Goal: Information Seeking & Learning: Learn about a topic

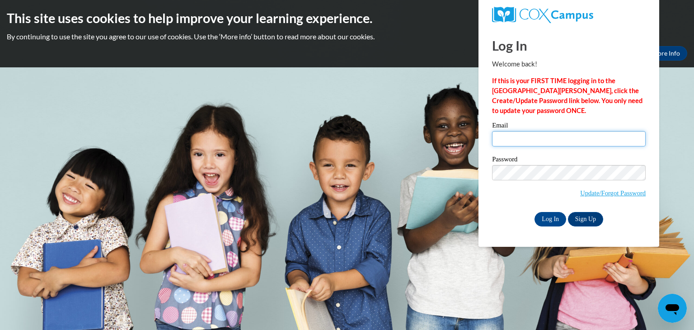
click at [531, 141] on input "Email" at bounding box center [569, 138] width 154 height 15
type input "SJohnson@lccaa.net"
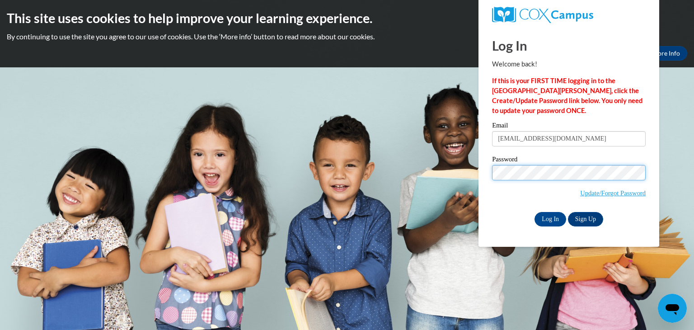
click at [534, 212] on input "Log In" at bounding box center [550, 219] width 32 height 14
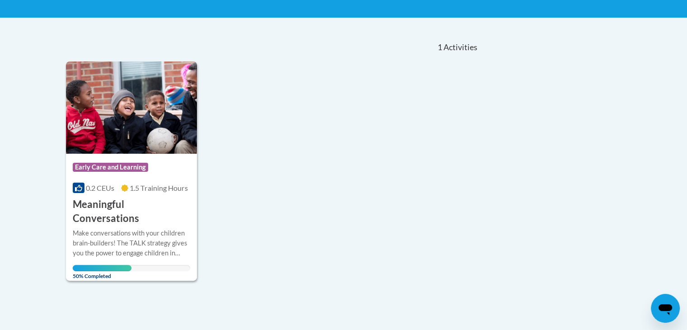
scroll to position [173, 0]
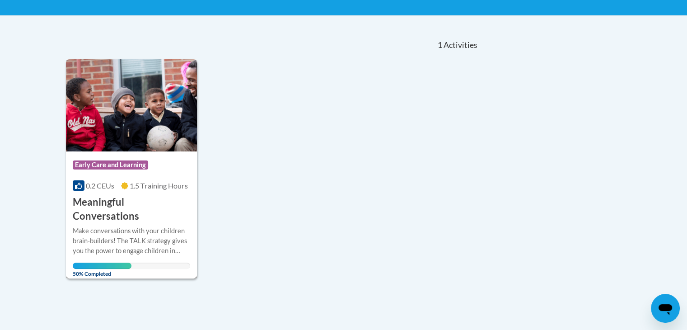
click at [160, 199] on h3 "Meaningful Conversations" at bounding box center [132, 209] width 118 height 28
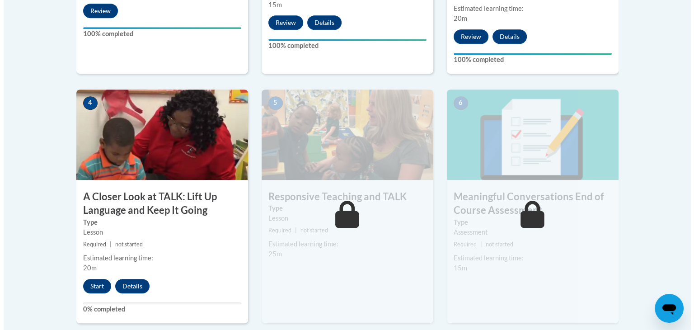
scroll to position [480, 0]
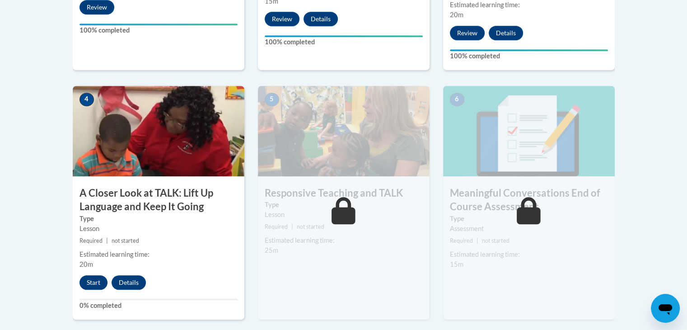
click at [97, 287] on button "Start" at bounding box center [93, 282] width 28 height 14
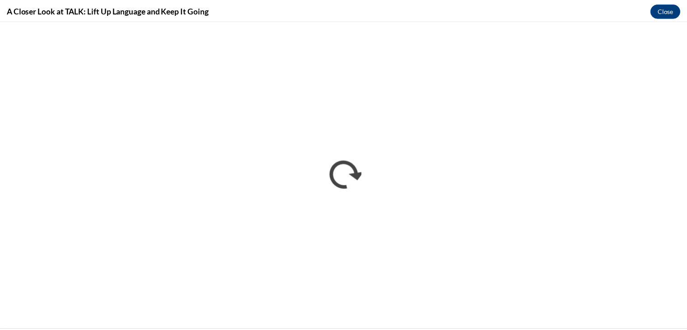
scroll to position [0, 0]
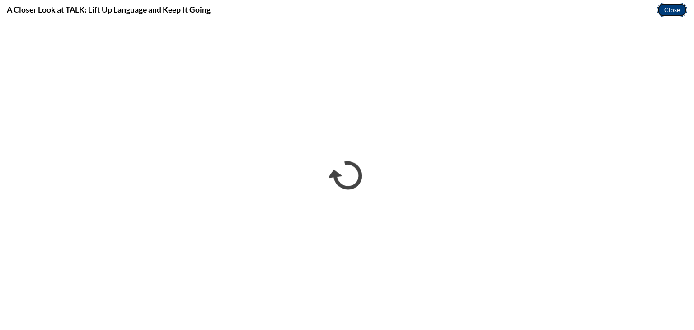
click at [674, 13] on button "Close" at bounding box center [672, 10] width 30 height 14
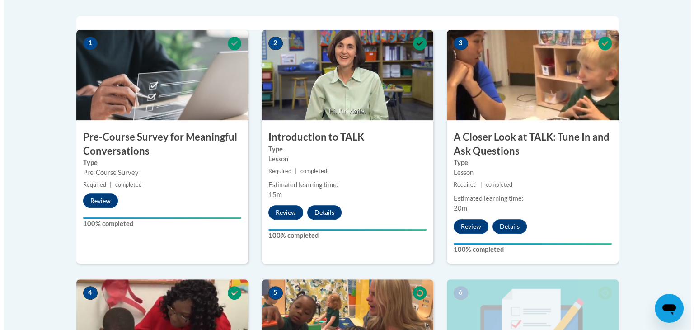
scroll to position [285, 0]
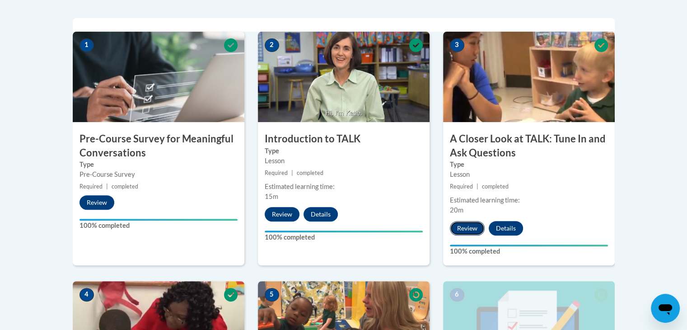
click at [483, 226] on button "Review" at bounding box center [467, 228] width 35 height 14
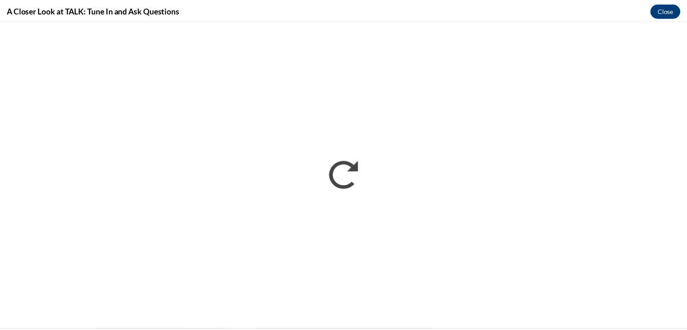
scroll to position [0, 0]
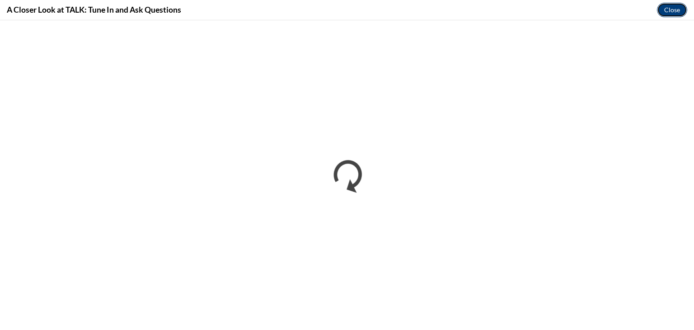
click at [668, 12] on button "Close" at bounding box center [672, 10] width 30 height 14
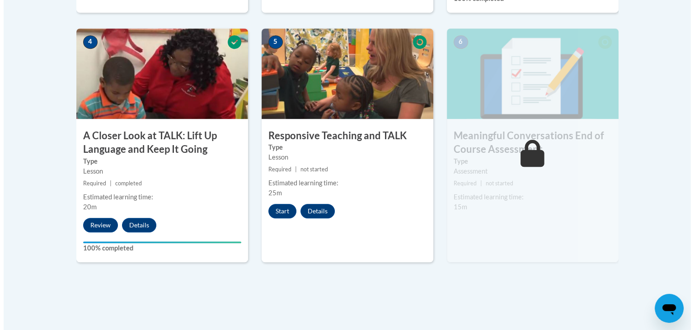
scroll to position [548, 0]
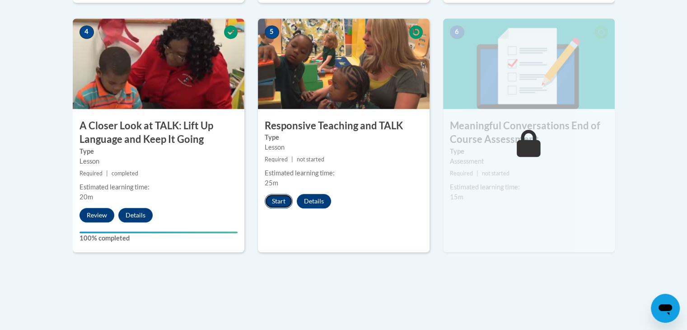
click at [278, 202] on button "Start" at bounding box center [279, 201] width 28 height 14
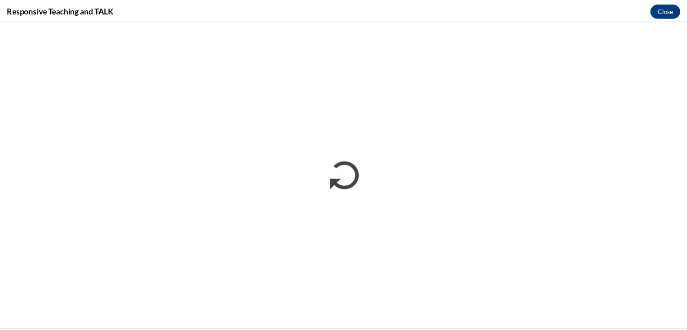
scroll to position [0, 0]
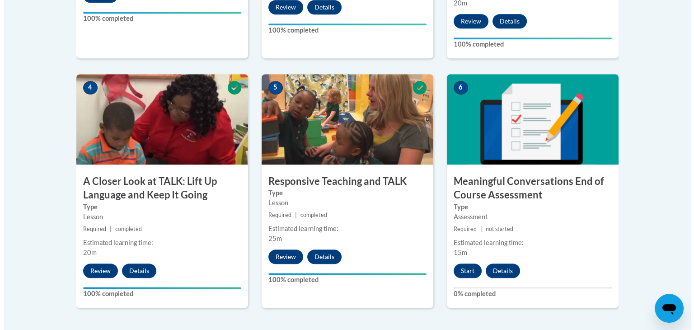
scroll to position [494, 0]
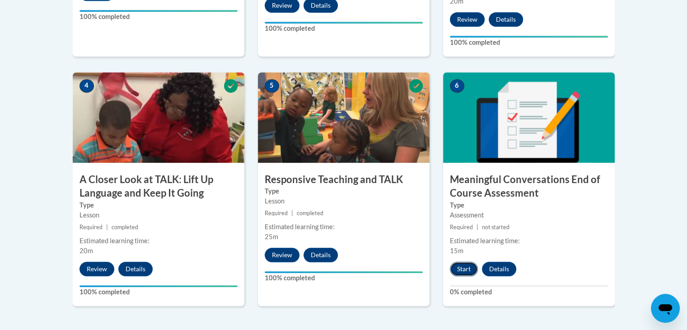
click at [459, 266] on button "Start" at bounding box center [464, 268] width 28 height 14
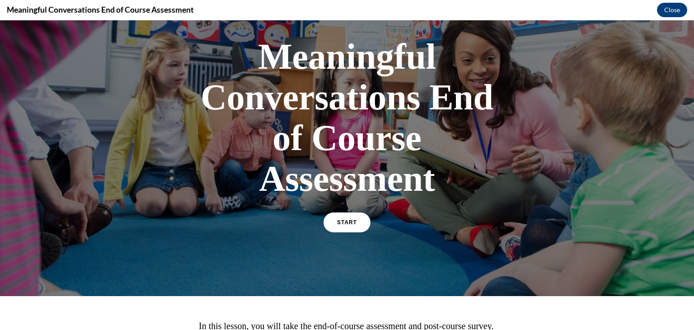
scroll to position [61, 0]
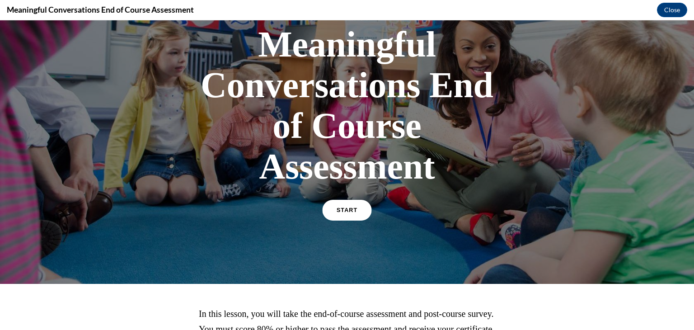
click at [356, 216] on link "START" at bounding box center [346, 210] width 49 height 21
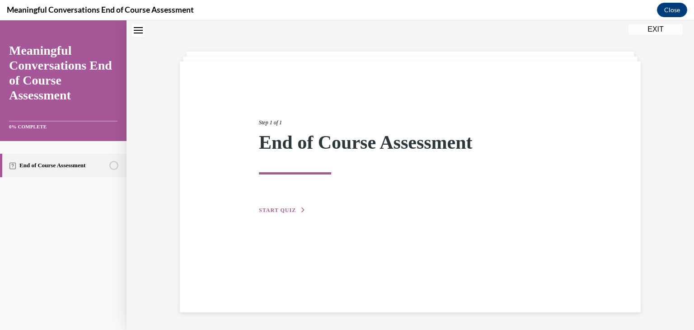
scroll to position [28, 0]
click at [285, 210] on span "START QUIZ" at bounding box center [277, 209] width 37 height 6
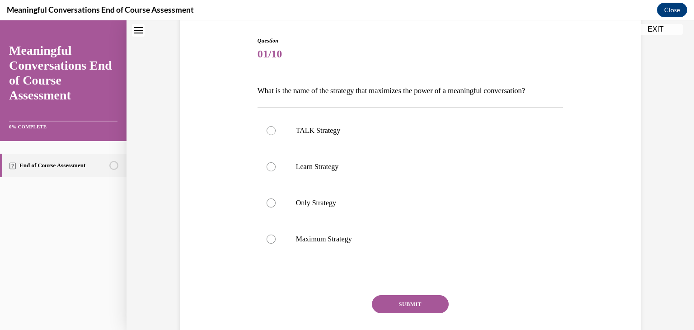
scroll to position [89, 0]
click at [264, 136] on label "TALK Strategy" at bounding box center [410, 130] width 306 height 36
click at [266, 135] on input "TALK Strategy" at bounding box center [270, 130] width 9 height 9
radio input "true"
click at [419, 308] on button "SUBMIT" at bounding box center [410, 303] width 77 height 18
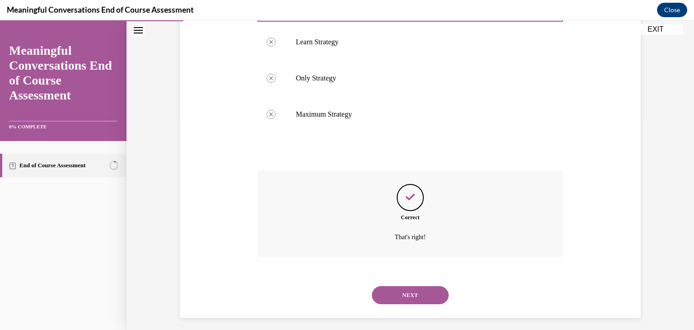
scroll to position [210, 0]
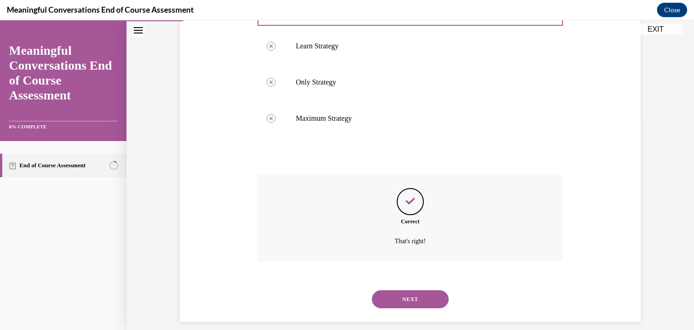
click at [434, 301] on button "NEXT" at bounding box center [410, 299] width 77 height 18
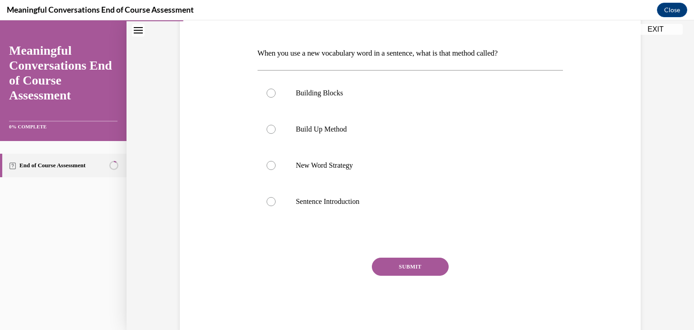
scroll to position [127, 0]
click at [272, 163] on label "New Word Strategy" at bounding box center [410, 165] width 306 height 36
click at [272, 163] on input "New Word Strategy" at bounding box center [270, 164] width 9 height 9
radio input "true"
click at [417, 272] on button "SUBMIT" at bounding box center [410, 266] width 77 height 18
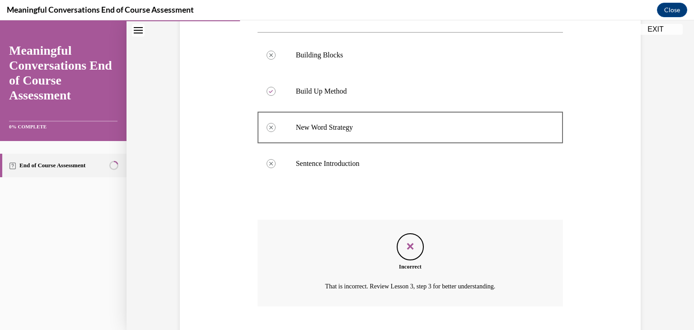
scroll to position [219, 0]
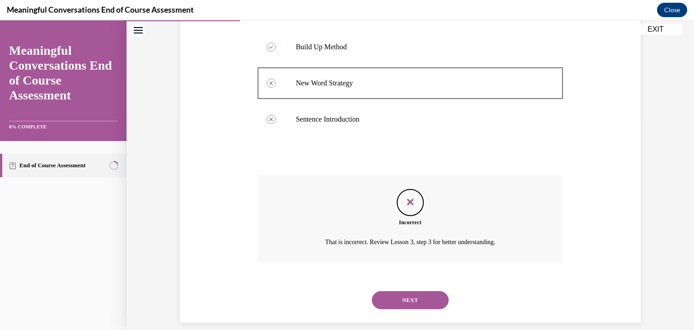
click at [430, 299] on button "NEXT" at bounding box center [410, 300] width 77 height 18
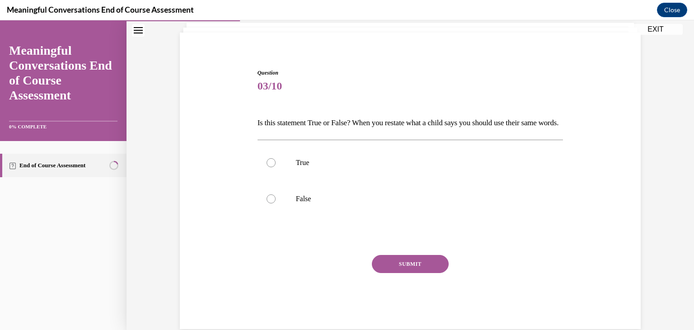
scroll to position [56, 0]
click at [273, 215] on label "False" at bounding box center [410, 200] width 306 height 36
click at [273, 204] on input "False" at bounding box center [270, 199] width 9 height 9
radio input "true"
click at [414, 274] on button "SUBMIT" at bounding box center [410, 265] width 77 height 18
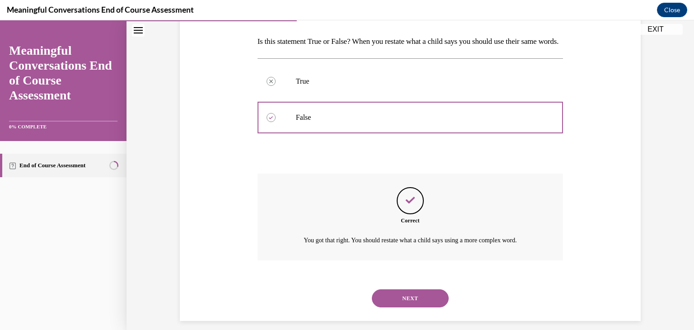
scroll to position [163, 0]
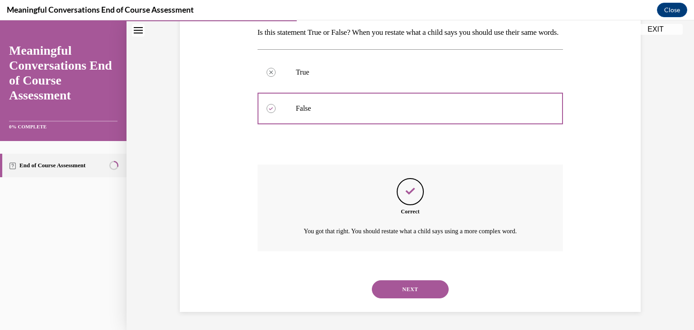
click at [432, 290] on button "NEXT" at bounding box center [410, 289] width 77 height 18
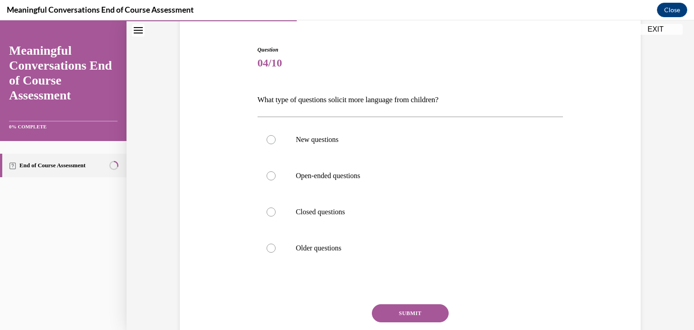
scroll to position [79, 0]
click at [269, 179] on div at bounding box center [270, 176] width 9 height 9
click at [269, 179] on input "Open-ended questions" at bounding box center [270, 176] width 9 height 9
radio input "true"
click at [400, 309] on button "SUBMIT" at bounding box center [410, 313] width 77 height 18
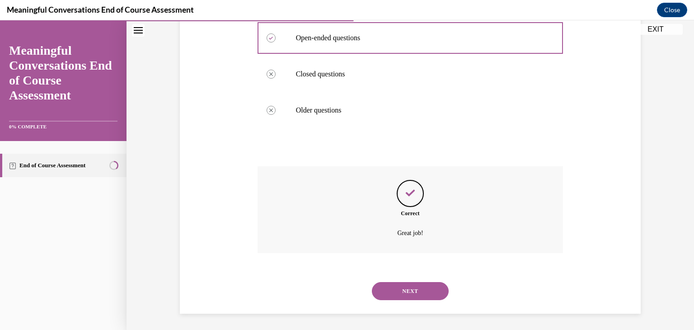
scroll to position [219, 0]
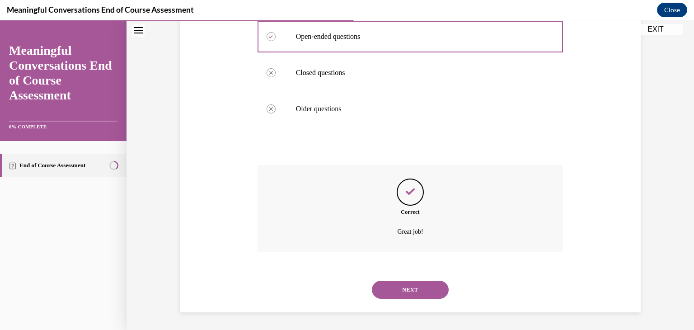
click at [428, 290] on button "NEXT" at bounding box center [410, 289] width 77 height 18
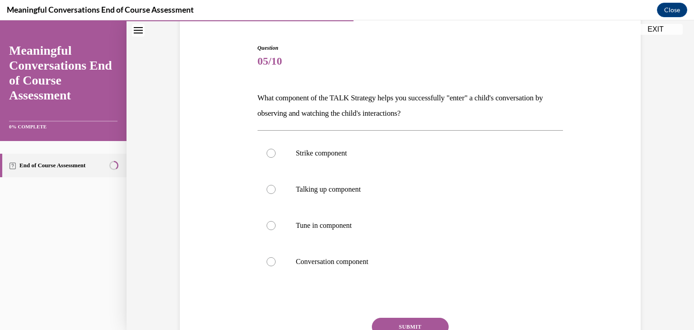
scroll to position [84, 0]
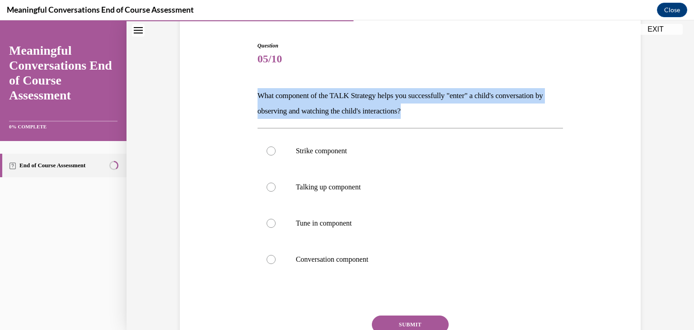
drag, startPoint x: 252, startPoint y: 91, endPoint x: 436, endPoint y: 110, distance: 185.2
click at [436, 110] on div "Question 05/10 What component of the TALK Strategy helps you successfully "ente…" at bounding box center [410, 208] width 310 height 361
copy p "What component of the TALK Strategy helps you successfully "enter" a child's co…"
click at [335, 225] on p "Tune in component" at bounding box center [418, 223] width 245 height 9
click at [275, 225] on input "Tune in component" at bounding box center [270, 223] width 9 height 9
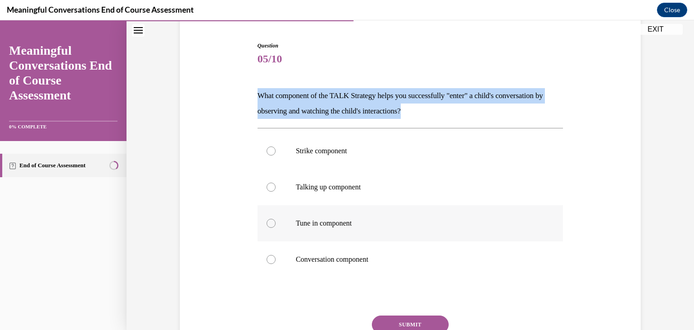
radio input "true"
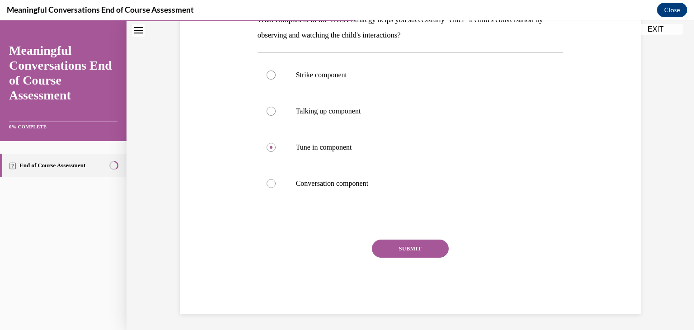
click at [419, 254] on button "SUBMIT" at bounding box center [410, 248] width 77 height 18
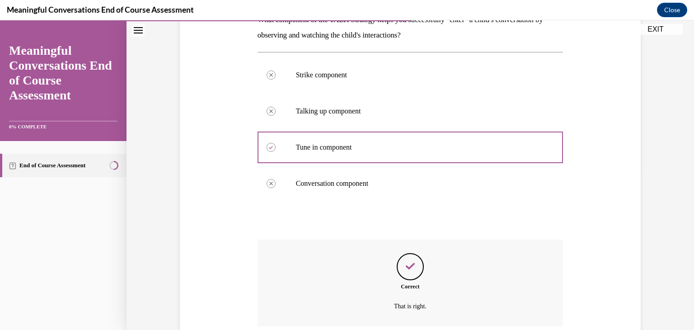
scroll to position [235, 0]
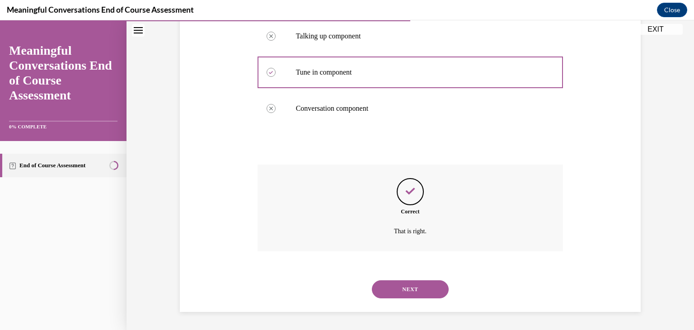
click at [424, 289] on button "NEXT" at bounding box center [410, 289] width 77 height 18
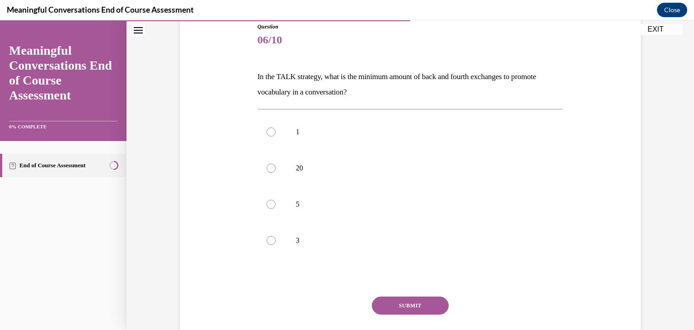
scroll to position [104, 0]
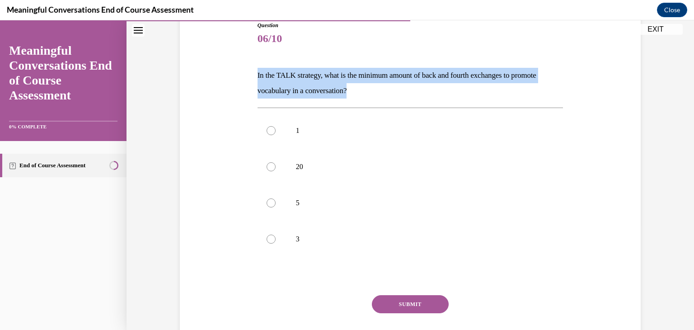
drag, startPoint x: 248, startPoint y: 73, endPoint x: 358, endPoint y: 86, distance: 110.6
click at [358, 86] on div "Question 06/10 In the TALK strategy, what is the minimum amount of back and fou…" at bounding box center [409, 181] width 465 height 375
copy p "In the TALK strategy, what is the minimum amount of back and fourth exchanges t…"
click at [273, 242] on label "3" at bounding box center [410, 239] width 306 height 36
click at [273, 242] on input "3" at bounding box center [270, 238] width 9 height 9
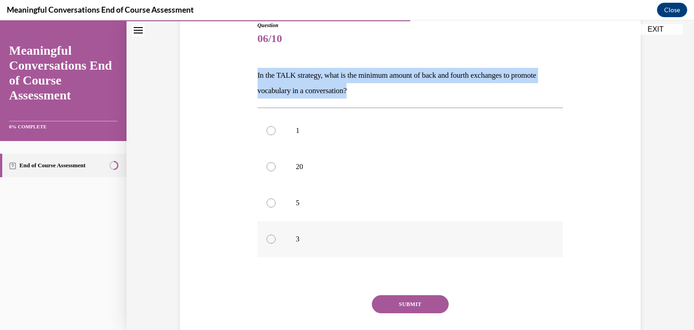
radio input "true"
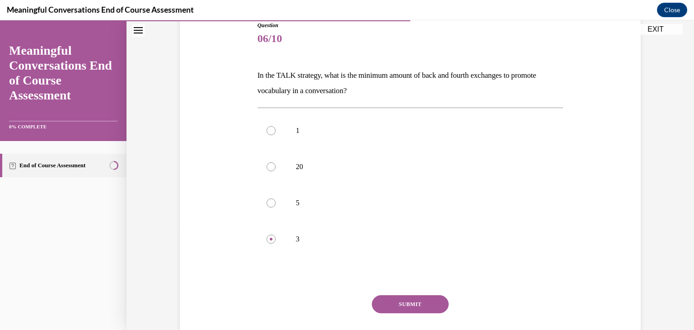
click at [419, 305] on button "SUBMIT" at bounding box center [410, 304] width 77 height 18
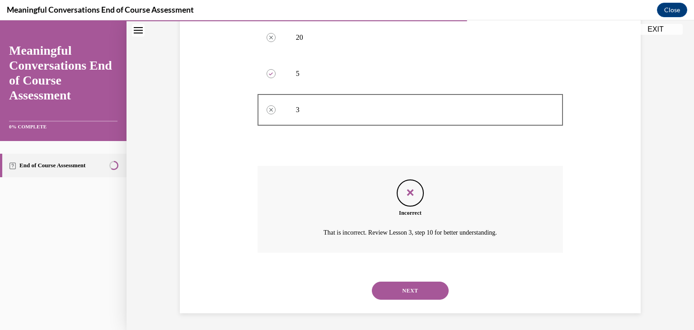
scroll to position [235, 0]
click at [426, 291] on button "NEXT" at bounding box center [410, 289] width 77 height 18
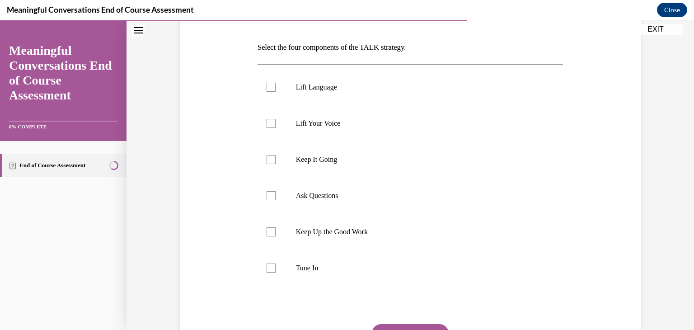
scroll to position [133, 0]
click at [266, 265] on div at bounding box center [270, 267] width 9 height 9
click at [266, 265] on input "Tune In" at bounding box center [270, 267] width 9 height 9
checkbox input "true"
click at [272, 231] on label "Keep Up the Good Work" at bounding box center [410, 231] width 306 height 36
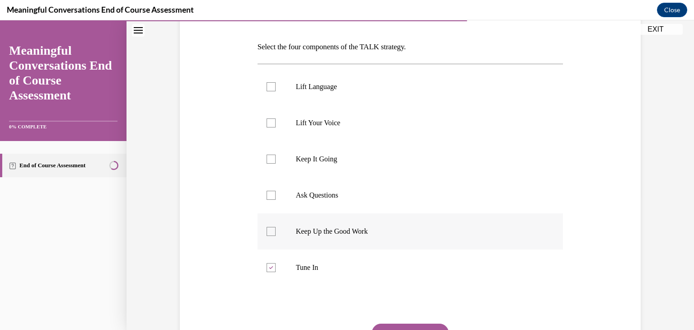
click at [272, 231] on input "Keep Up the Good Work" at bounding box center [270, 231] width 9 height 9
click at [266, 228] on div at bounding box center [270, 231] width 9 height 9
click at [266, 228] on input "Keep Up the Good Work" at bounding box center [270, 231] width 9 height 9
checkbox input "false"
click at [269, 200] on label "Ask Questions" at bounding box center [410, 195] width 306 height 36
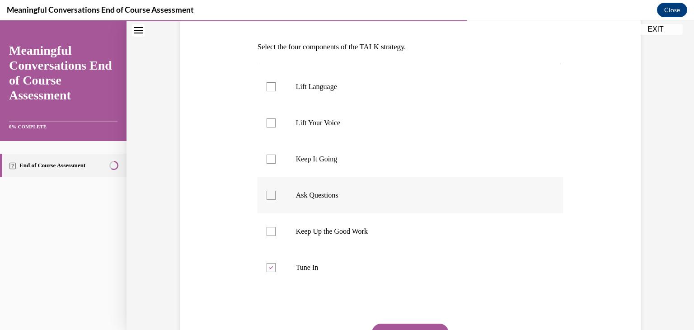
click at [269, 200] on input "Ask Questions" at bounding box center [270, 195] width 9 height 9
checkbox input "true"
drag, startPoint x: 285, startPoint y: 47, endPoint x: 422, endPoint y: 49, distance: 136.8
click at [422, 49] on p "Select the four components of the TALK strategy." at bounding box center [410, 46] width 306 height 15
copy p "four components of the TALK strategy."
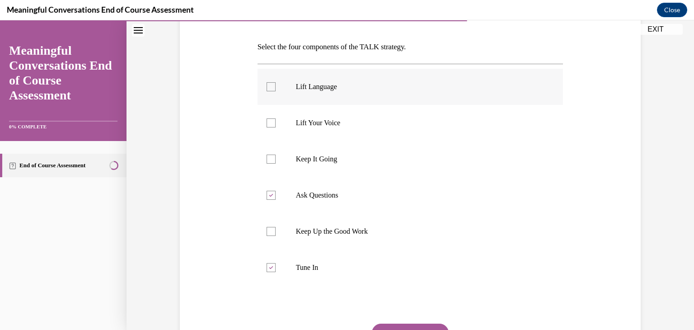
click at [270, 90] on div at bounding box center [270, 86] width 9 height 9
click at [270, 90] on input "Lift Language" at bounding box center [270, 86] width 9 height 9
checkbox input "true"
click at [268, 159] on div at bounding box center [270, 158] width 9 height 9
click at [268, 159] on input "Keep It Going" at bounding box center [270, 158] width 9 height 9
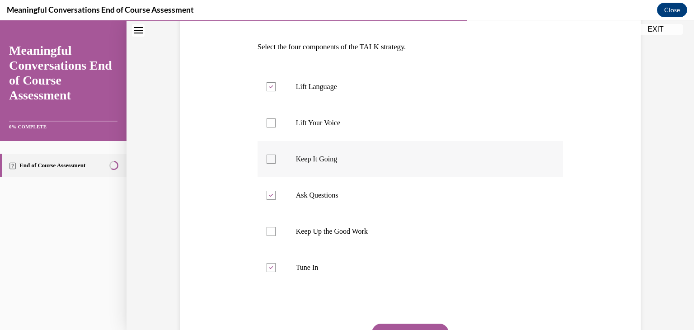
checkbox input "true"
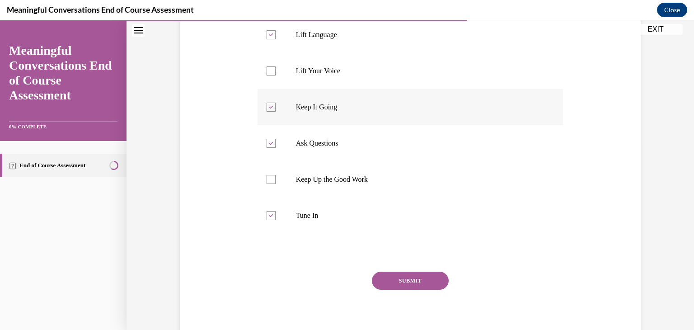
scroll to position [185, 0]
click at [414, 285] on button "SUBMIT" at bounding box center [410, 280] width 77 height 18
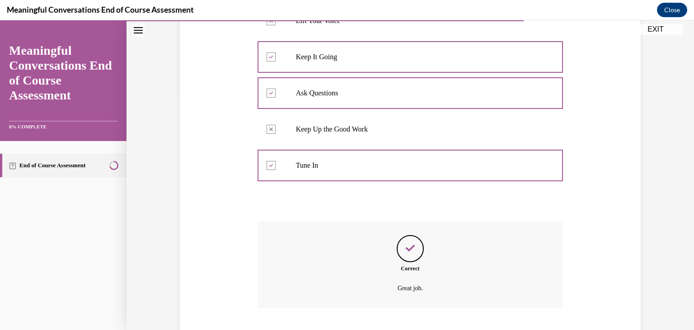
scroll to position [291, 0]
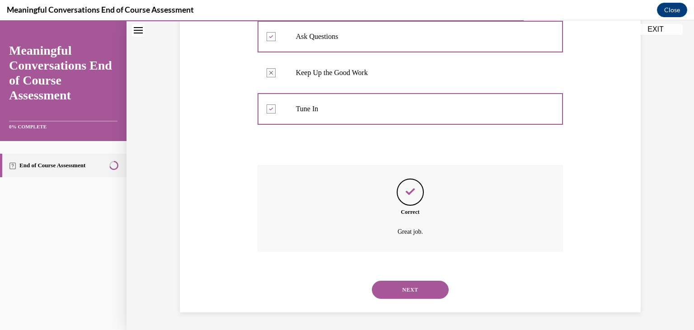
click at [428, 285] on button "NEXT" at bounding box center [410, 289] width 77 height 18
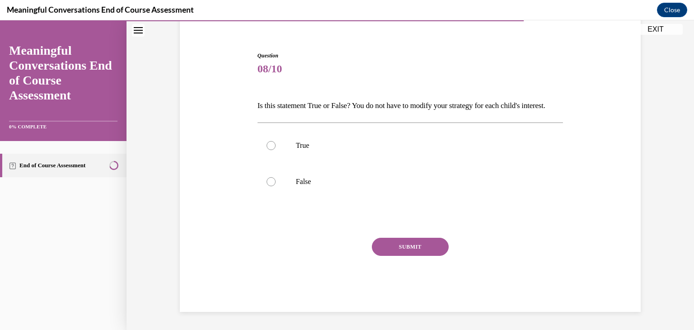
scroll to position [89, 0]
click at [269, 183] on div at bounding box center [270, 181] width 9 height 9
click at [269, 183] on input "False" at bounding box center [270, 181] width 9 height 9
radio input "true"
click at [410, 249] on button "SUBMIT" at bounding box center [410, 247] width 77 height 18
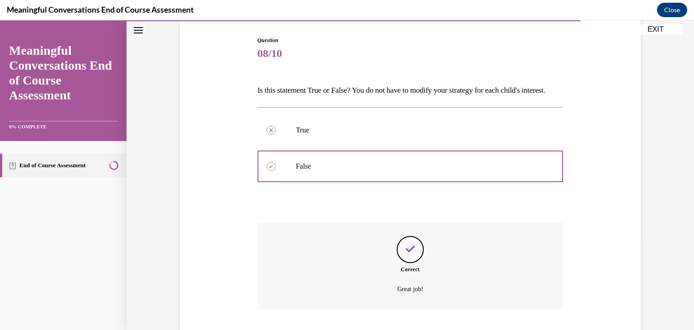
scroll to position [163, 0]
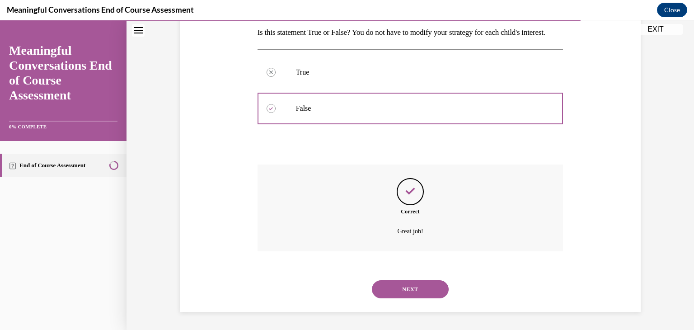
click at [419, 291] on button "NEXT" at bounding box center [410, 289] width 77 height 18
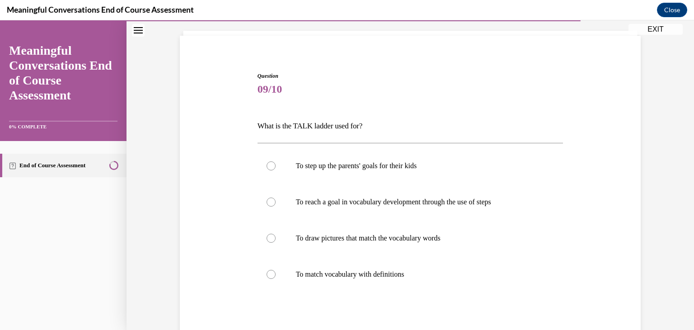
scroll to position [54, 0]
click at [485, 195] on label "To reach a goal in vocabulary development through the use of steps" at bounding box center [410, 201] width 306 height 36
click at [275, 197] on input "To reach a goal in vocabulary development through the use of steps" at bounding box center [270, 201] width 9 height 9
radio input "true"
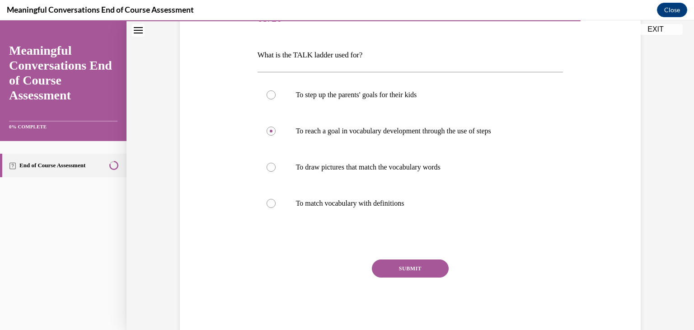
click at [421, 270] on button "SUBMIT" at bounding box center [410, 268] width 77 height 18
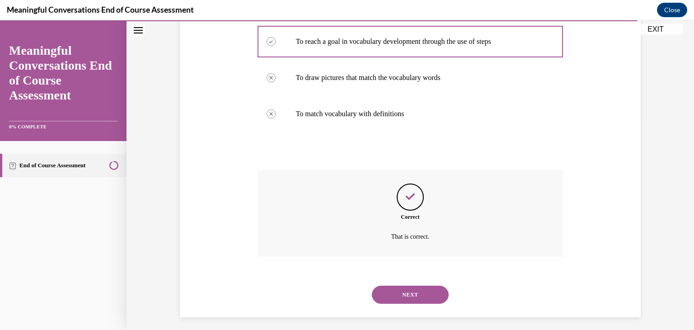
scroll to position [219, 0]
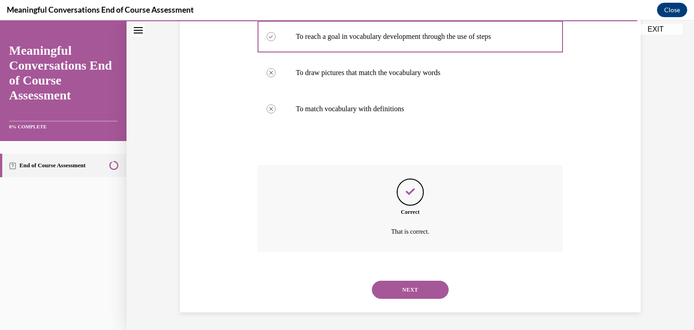
click at [426, 288] on button "NEXT" at bounding box center [410, 289] width 77 height 18
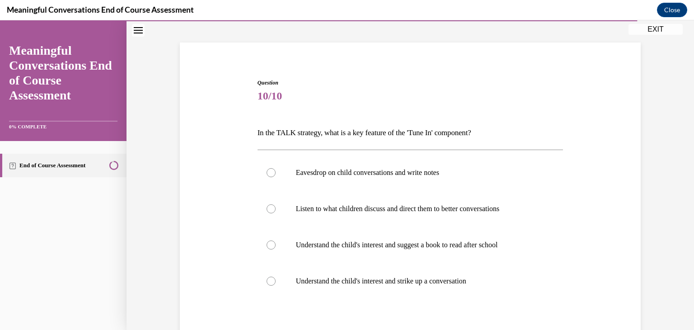
scroll to position [49, 0]
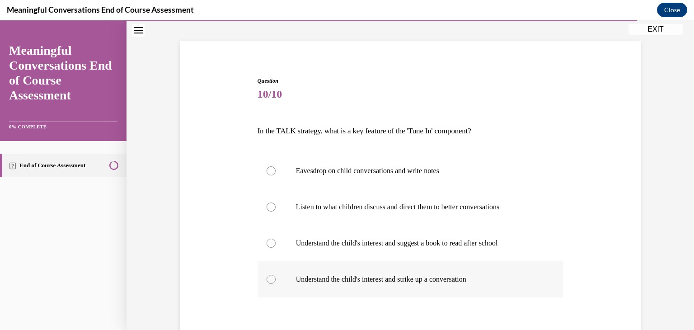
click at [313, 275] on p "Understand the child's interest and strike up a conversation" at bounding box center [418, 279] width 245 height 9
click at [275, 275] on input "Understand the child's interest and strike up a conversation" at bounding box center [270, 279] width 9 height 9
radio input "true"
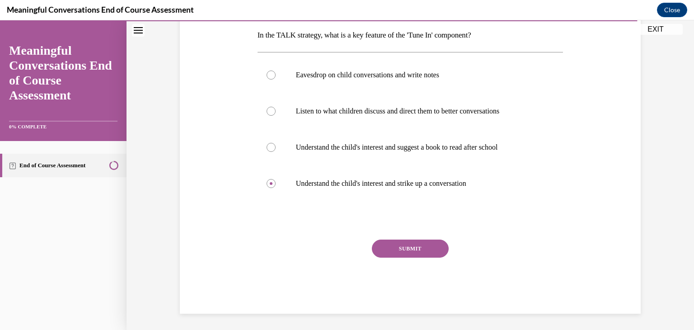
click at [424, 255] on button "SUBMIT" at bounding box center [410, 248] width 77 height 18
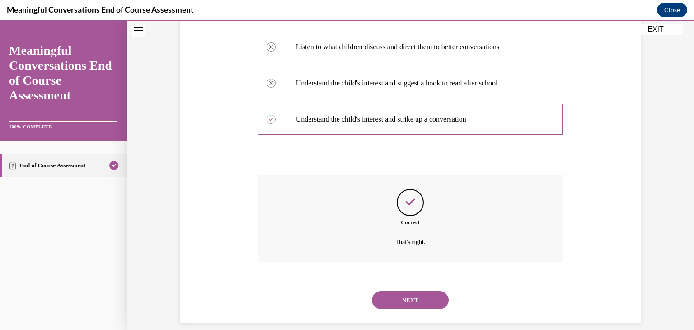
scroll to position [219, 0]
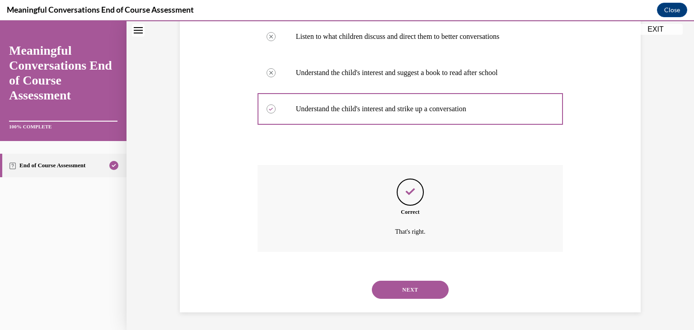
click at [425, 285] on button "NEXT" at bounding box center [410, 289] width 77 height 18
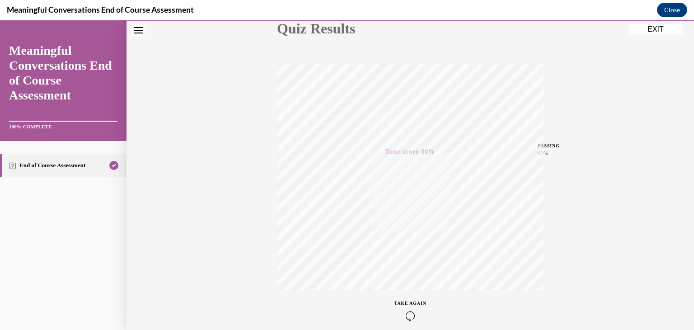
scroll to position [154, 0]
click at [658, 29] on button "EXIT" at bounding box center [655, 29] width 54 height 11
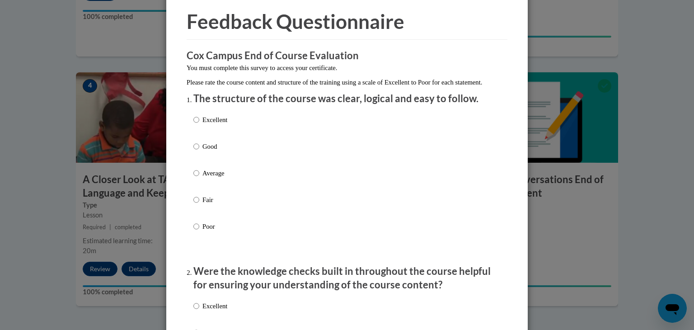
scroll to position [37, 0]
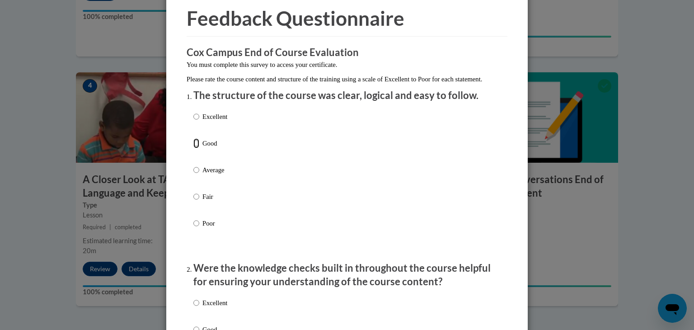
click at [193, 148] on input "Good" at bounding box center [196, 143] width 6 height 10
radio input "true"
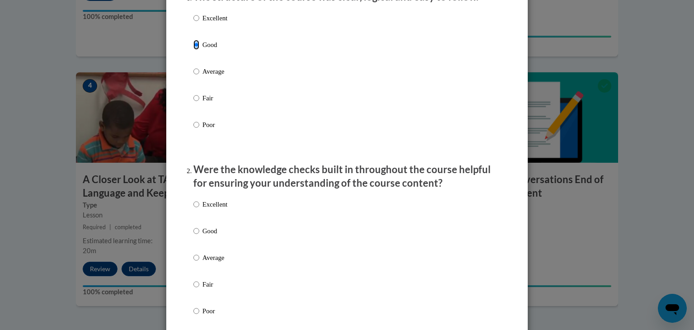
scroll to position [137, 0]
click at [193, 234] on input "Good" at bounding box center [196, 229] width 6 height 10
radio input "true"
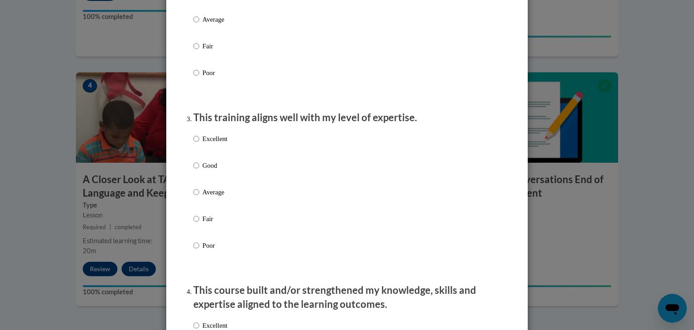
scroll to position [376, 0]
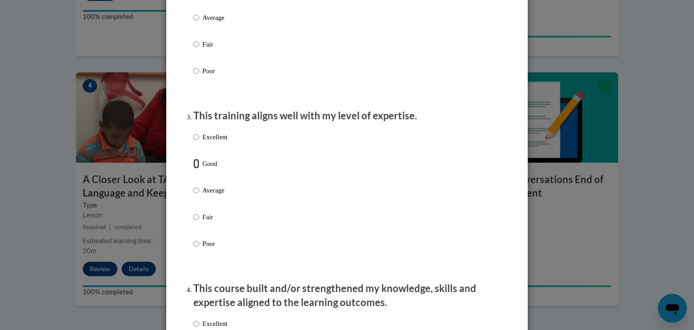
click at [193, 168] on input "Good" at bounding box center [196, 164] width 6 height 10
radio input "true"
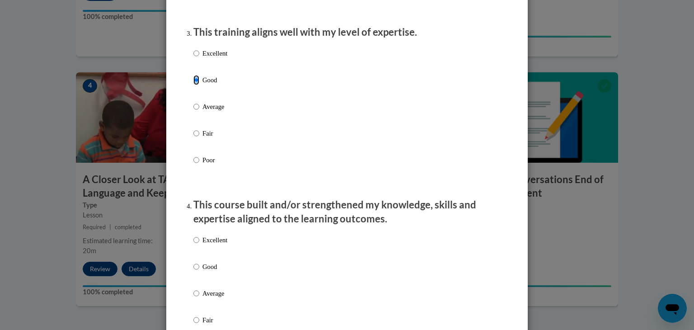
scroll to position [466, 0]
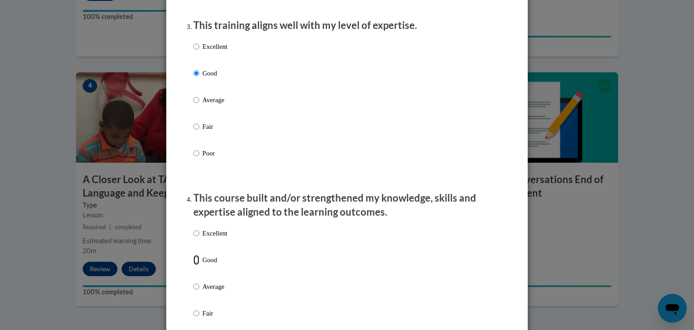
click at [194, 265] on input "Good" at bounding box center [196, 260] width 6 height 10
radio input "true"
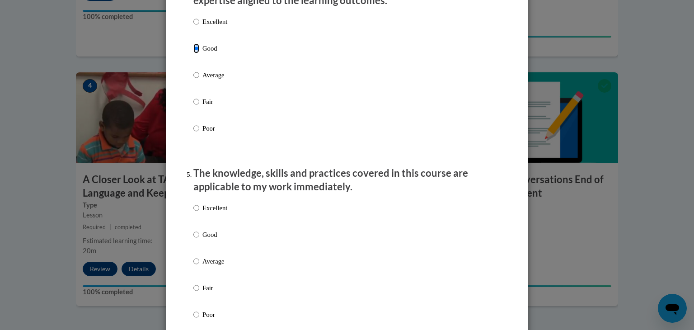
scroll to position [688, 0]
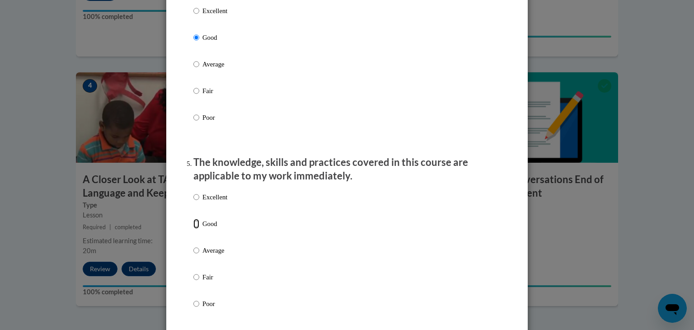
click at [193, 228] on input "Good" at bounding box center [196, 224] width 6 height 10
radio input "true"
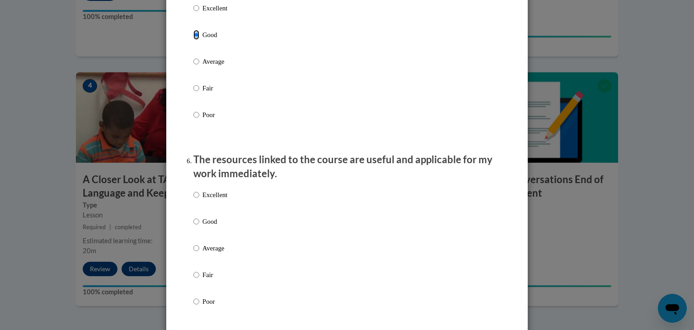
scroll to position [878, 0]
click at [193, 225] on input "Good" at bounding box center [196, 220] width 6 height 10
radio input "true"
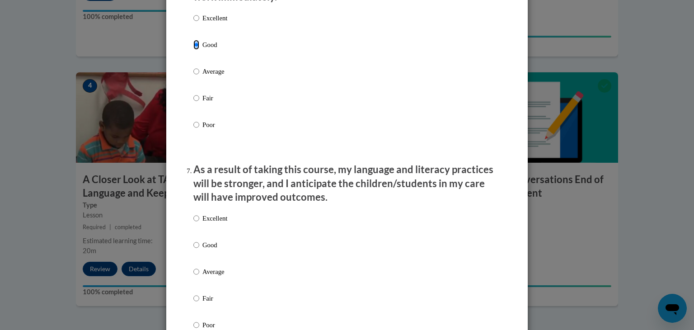
scroll to position [1082, 0]
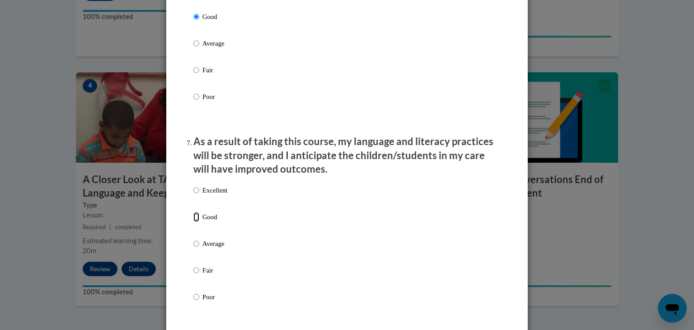
click at [193, 222] on input "Good" at bounding box center [196, 217] width 6 height 10
radio input "true"
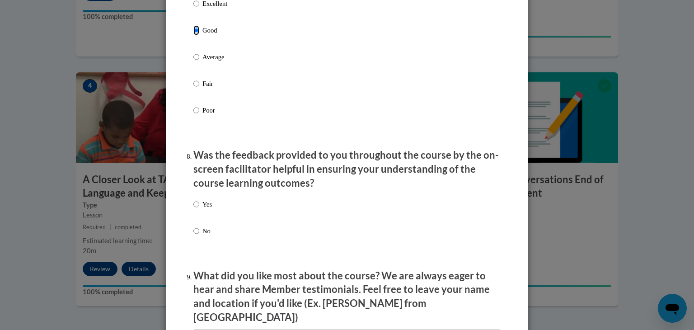
scroll to position [1269, 0]
click at [193, 208] on input "Yes" at bounding box center [196, 203] width 6 height 10
radio input "true"
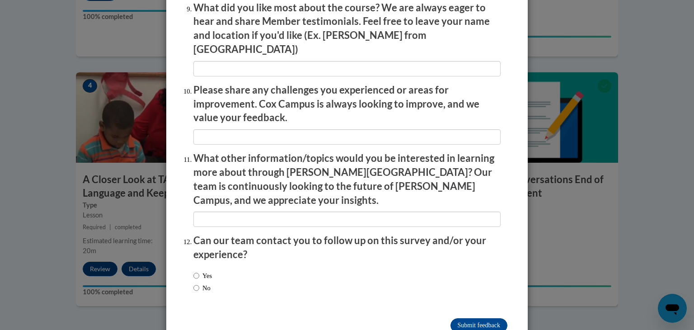
scroll to position [1551, 0]
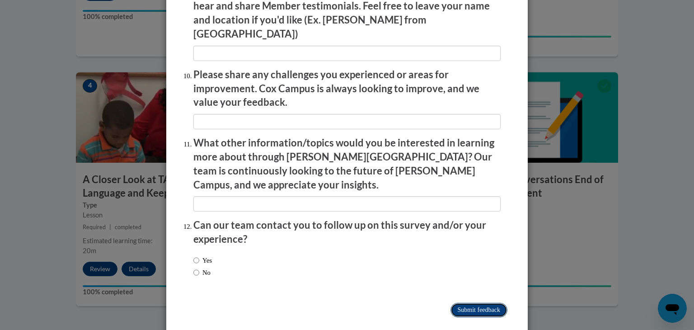
click at [477, 303] on input "Submit feedback" at bounding box center [478, 310] width 57 height 14
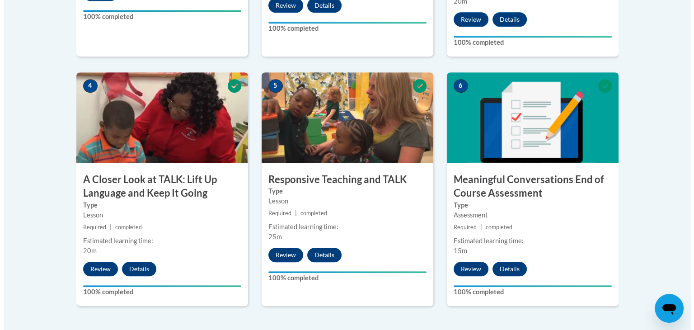
scroll to position [495, 0]
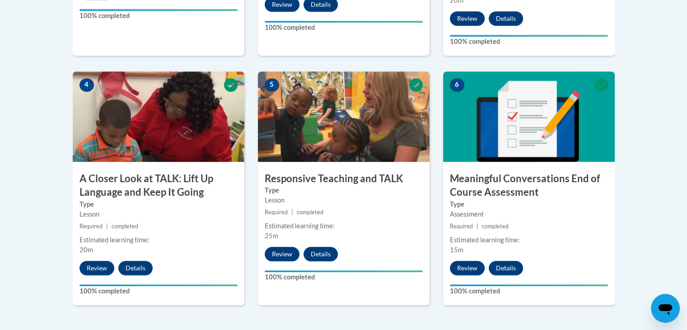
click at [595, 261] on div "6 Meaningful Conversations End of Course Assessment Type Assessment Required | …" at bounding box center [529, 187] width 172 height 233
click at [592, 262] on div "6 Meaningful Conversations End of Course Assessment Type Assessment Required | …" at bounding box center [529, 187] width 172 height 233
click at [482, 271] on button "Review" at bounding box center [467, 268] width 35 height 14
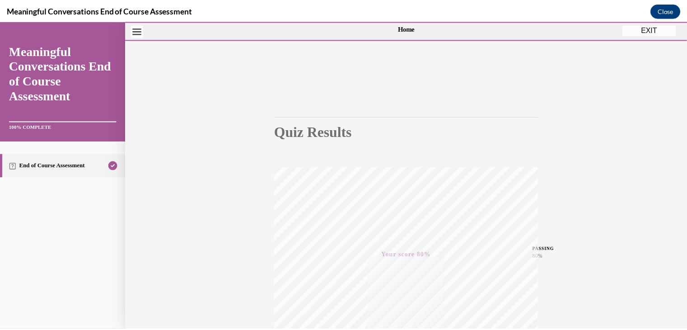
scroll to position [0, 0]
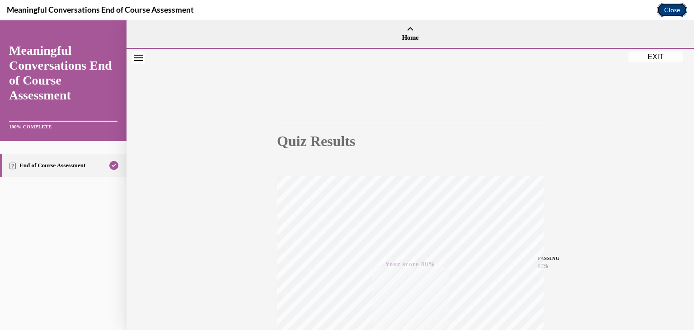
click at [677, 11] on button "Close" at bounding box center [672, 10] width 30 height 14
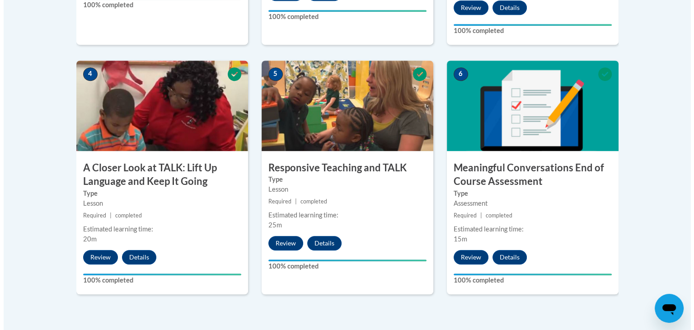
scroll to position [507, 0]
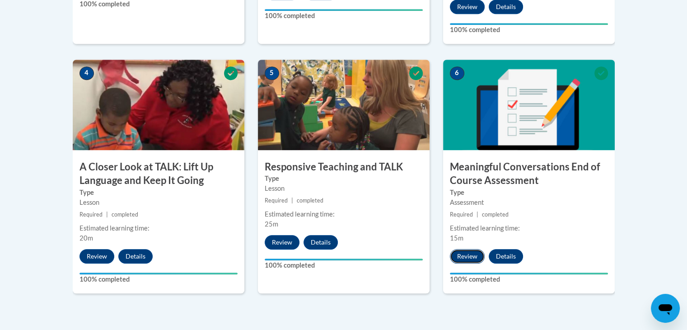
click at [480, 255] on button "Review" at bounding box center [467, 256] width 35 height 14
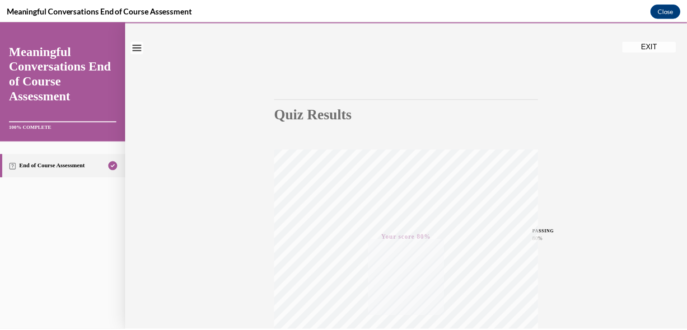
scroll to position [0, 0]
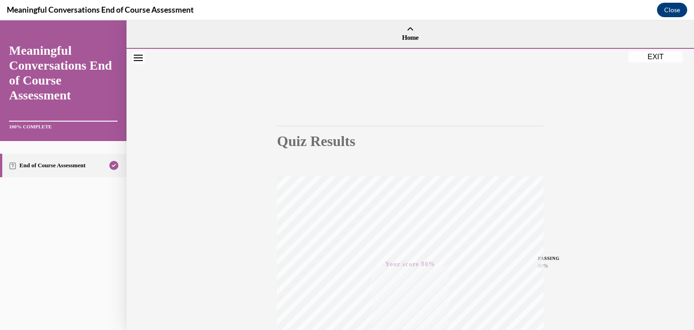
click at [672, 14] on button "Close" at bounding box center [672, 10] width 30 height 14
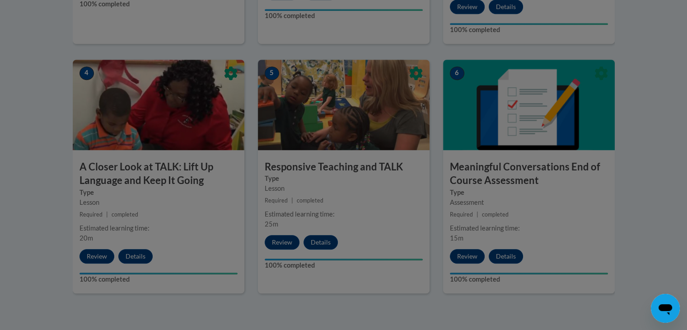
click at [517, 256] on div at bounding box center [343, 165] width 687 height 330
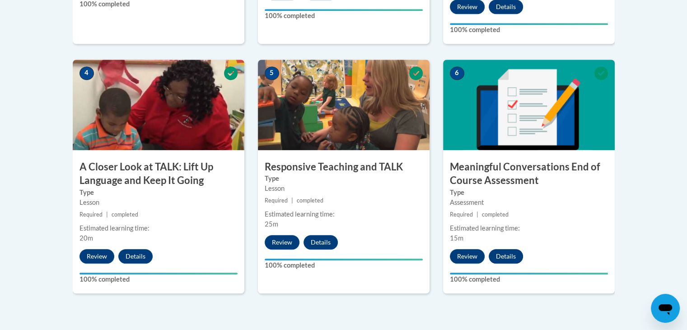
click at [521, 253] on button "Details" at bounding box center [506, 256] width 34 height 14
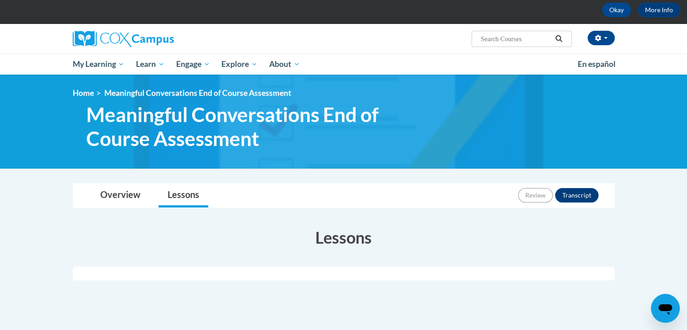
scroll to position [45, 0]
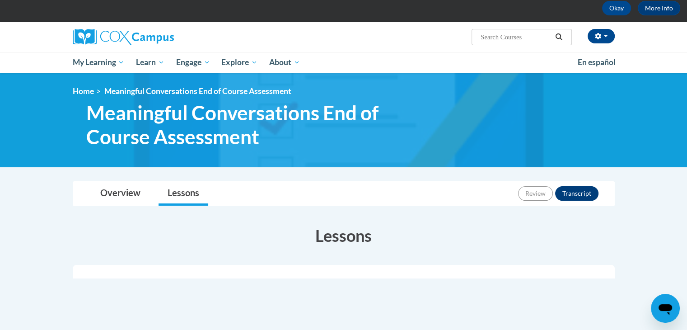
click at [580, 197] on button "Transcript" at bounding box center [576, 193] width 43 height 14
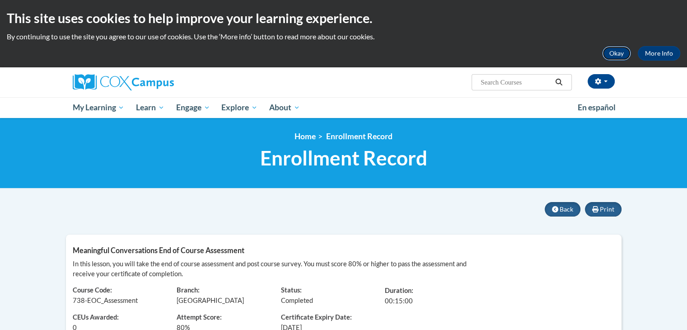
click at [624, 53] on button "Okay" at bounding box center [616, 53] width 29 height 14
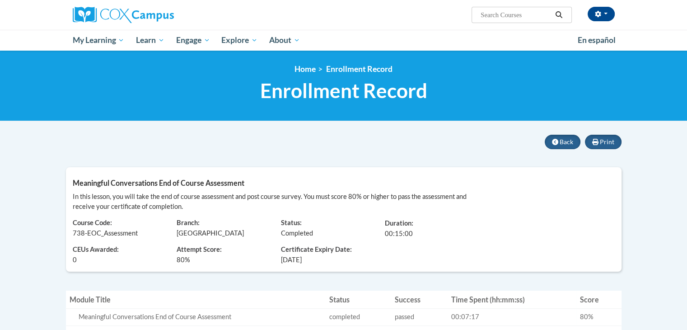
click at [626, 191] on div "Print Back Meaningful Conversations End of Course Assessment In this lesson, yo…" at bounding box center [343, 209] width 569 height 149
click at [569, 141] on span "Back" at bounding box center [567, 142] width 14 height 8
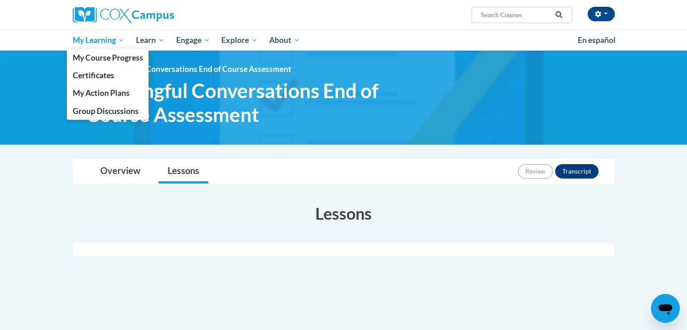
click at [95, 44] on span "My Learning" at bounding box center [98, 40] width 52 height 11
click at [90, 57] on span "My Course Progress" at bounding box center [107, 57] width 70 height 9
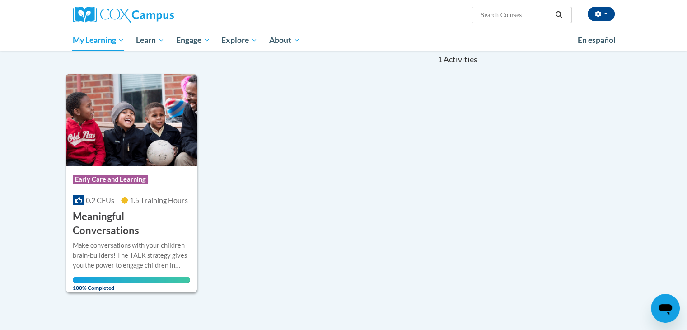
scroll to position [94, 0]
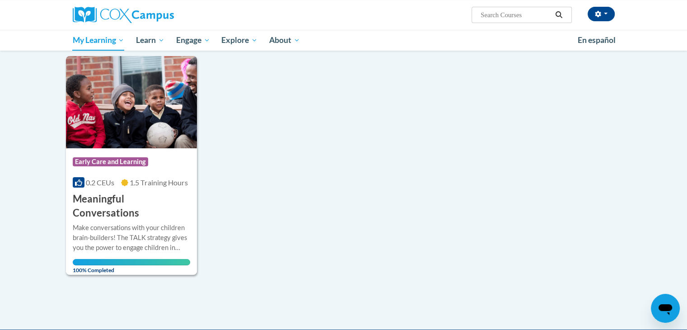
scroll to position [110, 0]
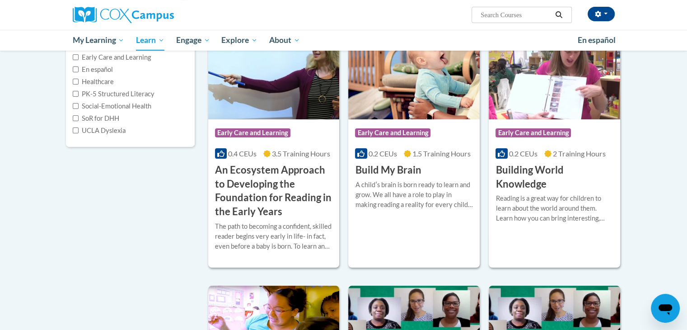
scroll to position [140, 0]
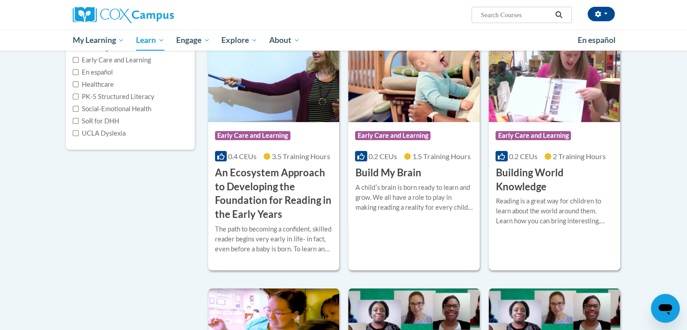
click at [541, 177] on h3 "Building World Knowledge" at bounding box center [554, 180] width 118 height 28
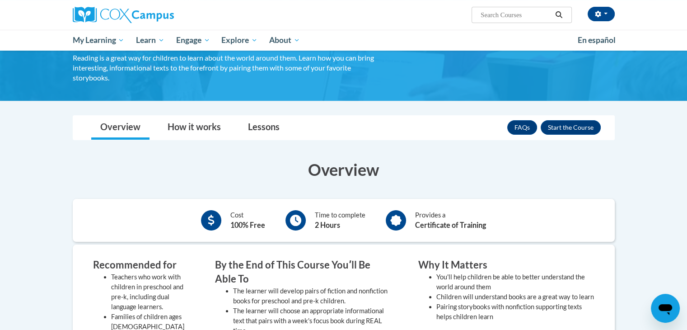
scroll to position [68, 0]
click at [451, 221] on b "Certificate of Training" at bounding box center [450, 225] width 71 height 9
click at [256, 123] on link "Lessons" at bounding box center [264, 128] width 50 height 24
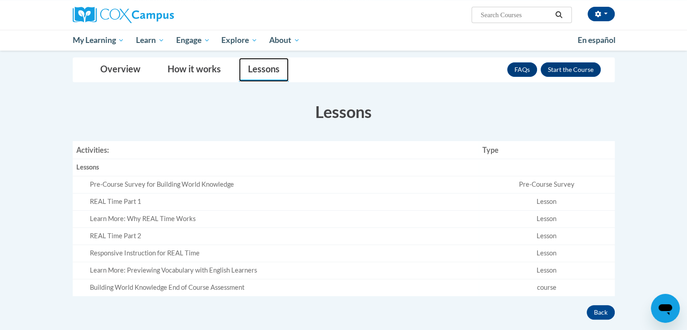
scroll to position [126, 0]
click at [133, 180] on div "Pre-Course Survey for Building World Knowledge" at bounding box center [282, 184] width 385 height 9
click at [105, 193] on td "REAL Time Part 1" at bounding box center [276, 201] width 406 height 17
click at [582, 68] on button "Enroll" at bounding box center [571, 69] width 60 height 14
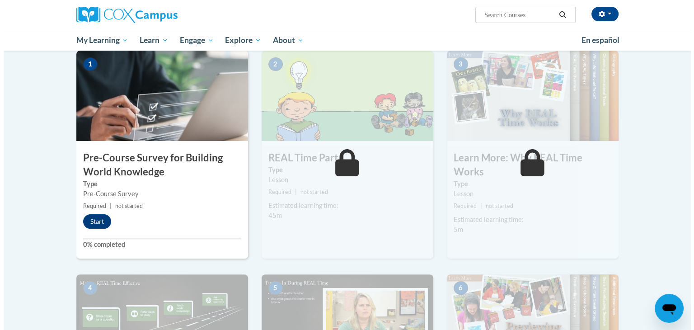
scroll to position [188, 0]
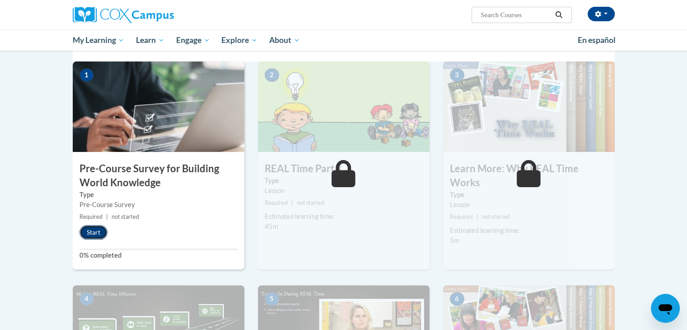
click at [92, 231] on button "Start" at bounding box center [93, 232] width 28 height 14
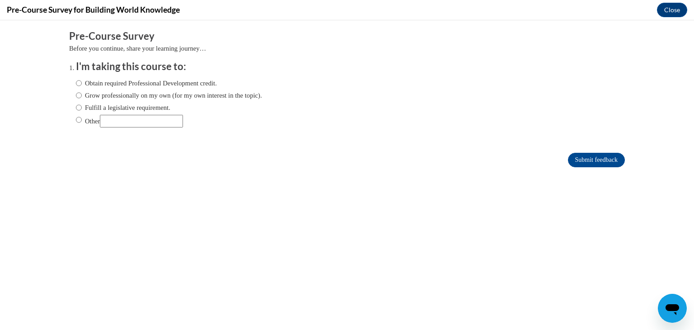
scroll to position [0, 0]
click at [76, 84] on input "Obtain required Professional Development credit." at bounding box center [79, 83] width 6 height 10
radio input "true"
click at [604, 158] on input "Submit feedback" at bounding box center [596, 160] width 57 height 14
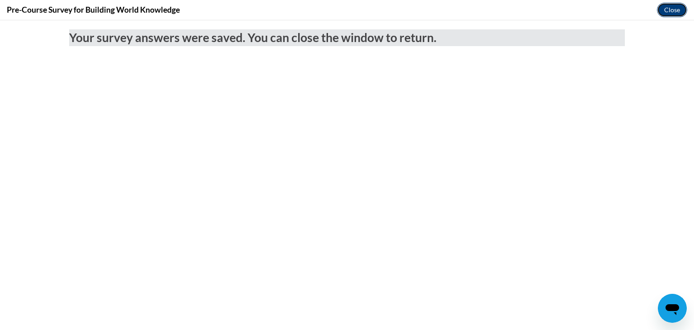
click at [670, 13] on button "Close" at bounding box center [672, 10] width 30 height 14
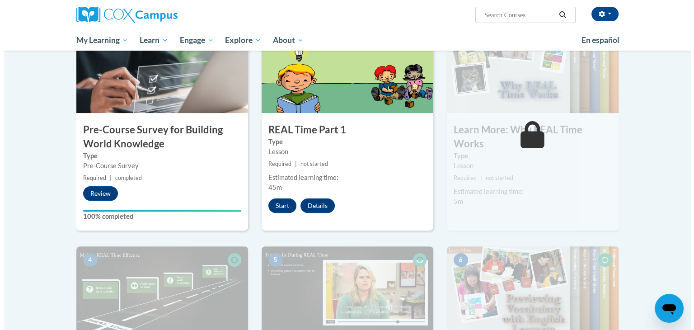
scroll to position [225, 0]
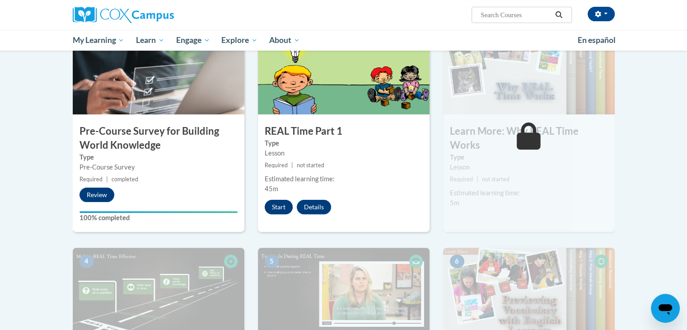
click at [277, 205] on button "Start" at bounding box center [279, 207] width 28 height 14
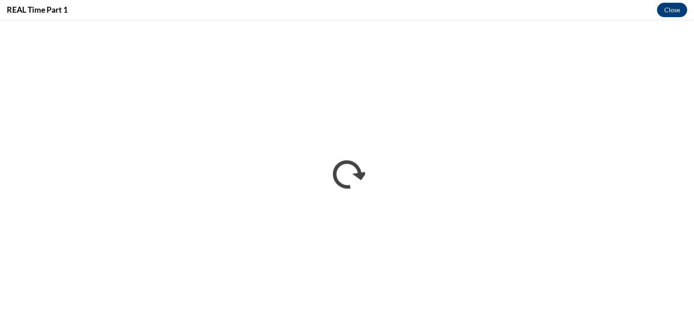
scroll to position [0, 0]
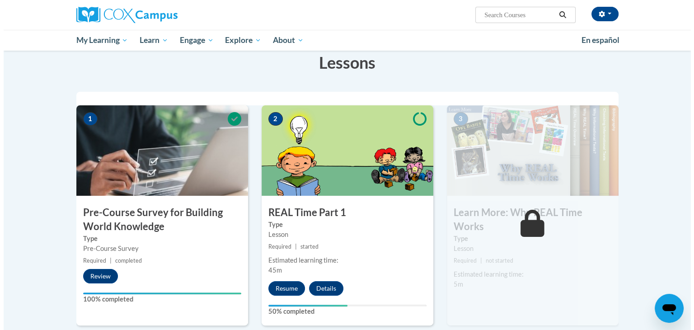
scroll to position [145, 0]
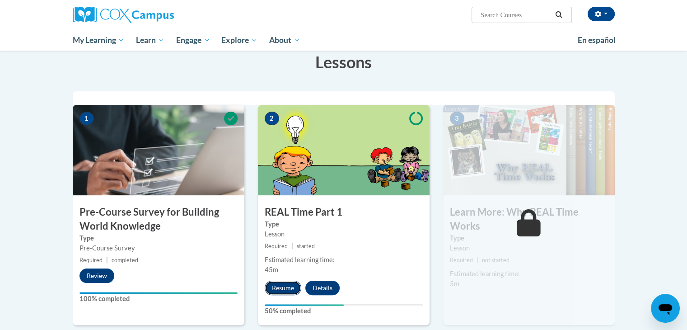
click at [283, 289] on button "Resume" at bounding box center [283, 287] width 37 height 14
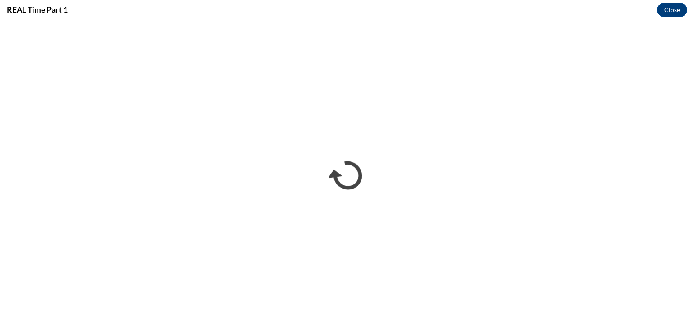
scroll to position [0, 0]
